Goal: Task Accomplishment & Management: Manage account settings

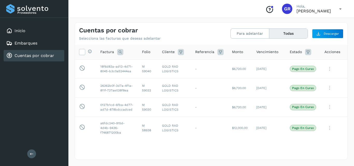
click at [41, 56] on link "Cuentas por cobrar" at bounding box center [35, 55] width 40 height 5
click at [24, 40] on div "Embarques" at bounding box center [34, 43] width 61 height 11
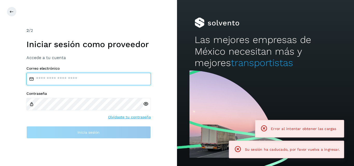
click at [51, 77] on input "email" at bounding box center [88, 79] width 124 height 12
type input "**********"
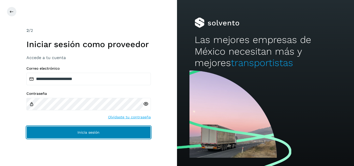
click at [75, 128] on button "Inicia sesión" at bounding box center [88, 132] width 124 height 12
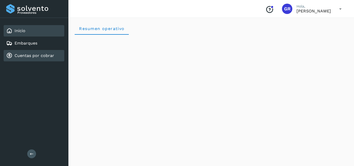
click at [32, 58] on div "Cuentas por cobrar" at bounding box center [30, 56] width 48 height 6
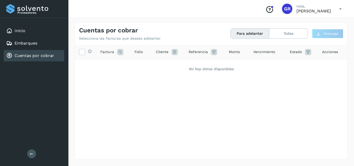
click at [32, 58] on link "Cuentas por cobrar" at bounding box center [35, 55] width 40 height 5
click at [42, 57] on link "Cuentas por cobrar" at bounding box center [35, 55] width 40 height 5
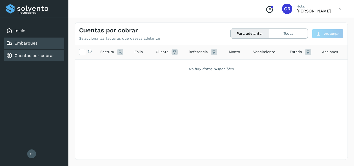
click at [30, 47] on div "Embarques" at bounding box center [34, 43] width 61 height 11
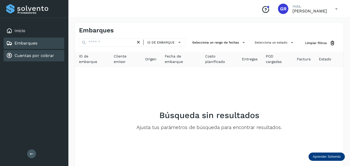
click at [31, 57] on link "Cuentas por cobrar" at bounding box center [35, 55] width 40 height 5
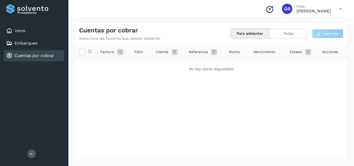
click at [32, 57] on link "Cuentas por cobrar" at bounding box center [35, 55] width 40 height 5
click at [19, 56] on link "Cuentas por cobrar" at bounding box center [35, 55] width 40 height 5
click at [27, 48] on div "Embarques" at bounding box center [34, 43] width 61 height 11
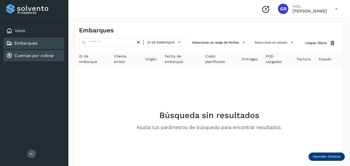
click at [26, 56] on link "Cuentas por cobrar" at bounding box center [35, 55] width 40 height 5
